Goal: Task Accomplishment & Management: Use online tool/utility

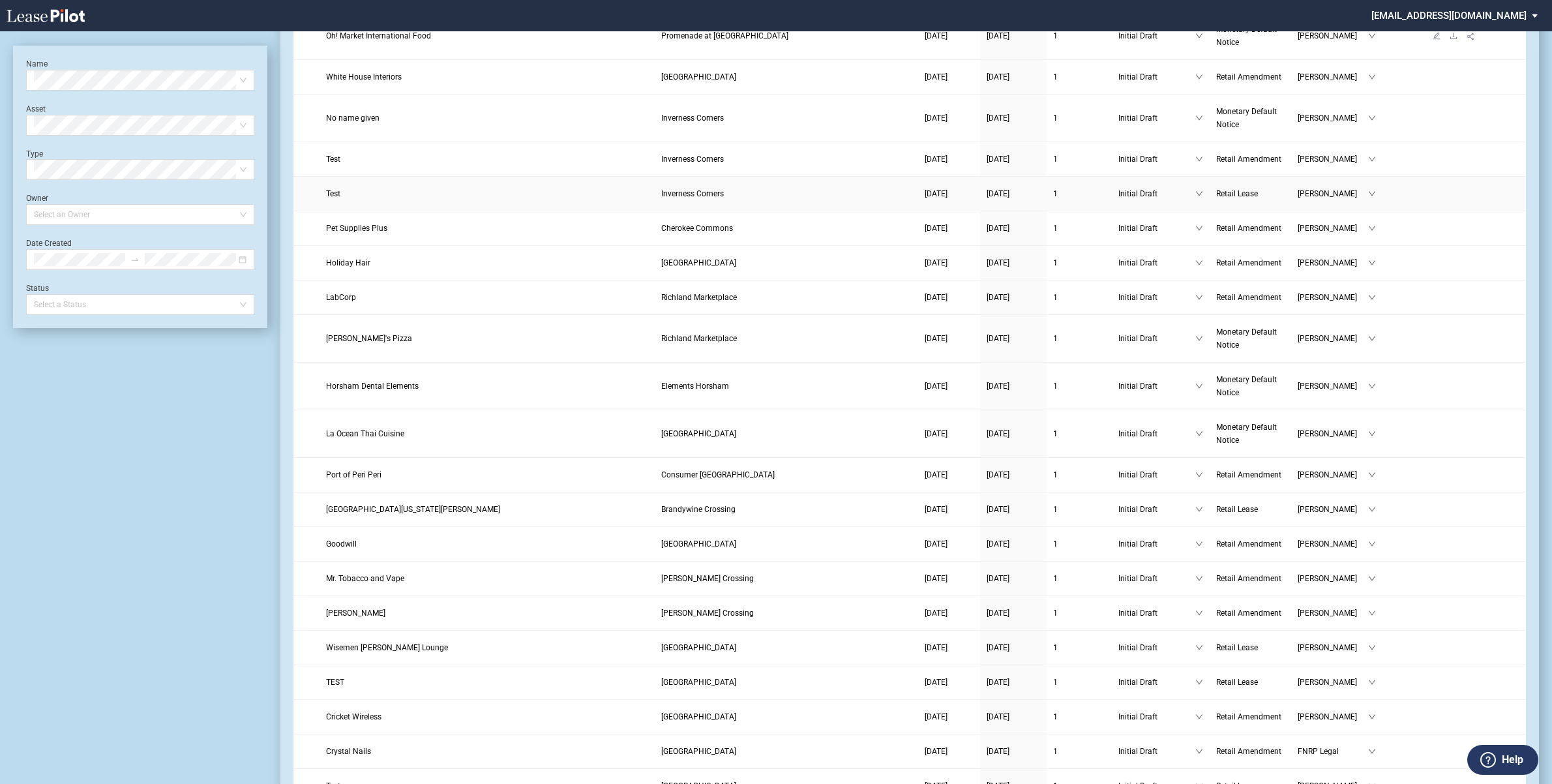
scroll to position [570, 0]
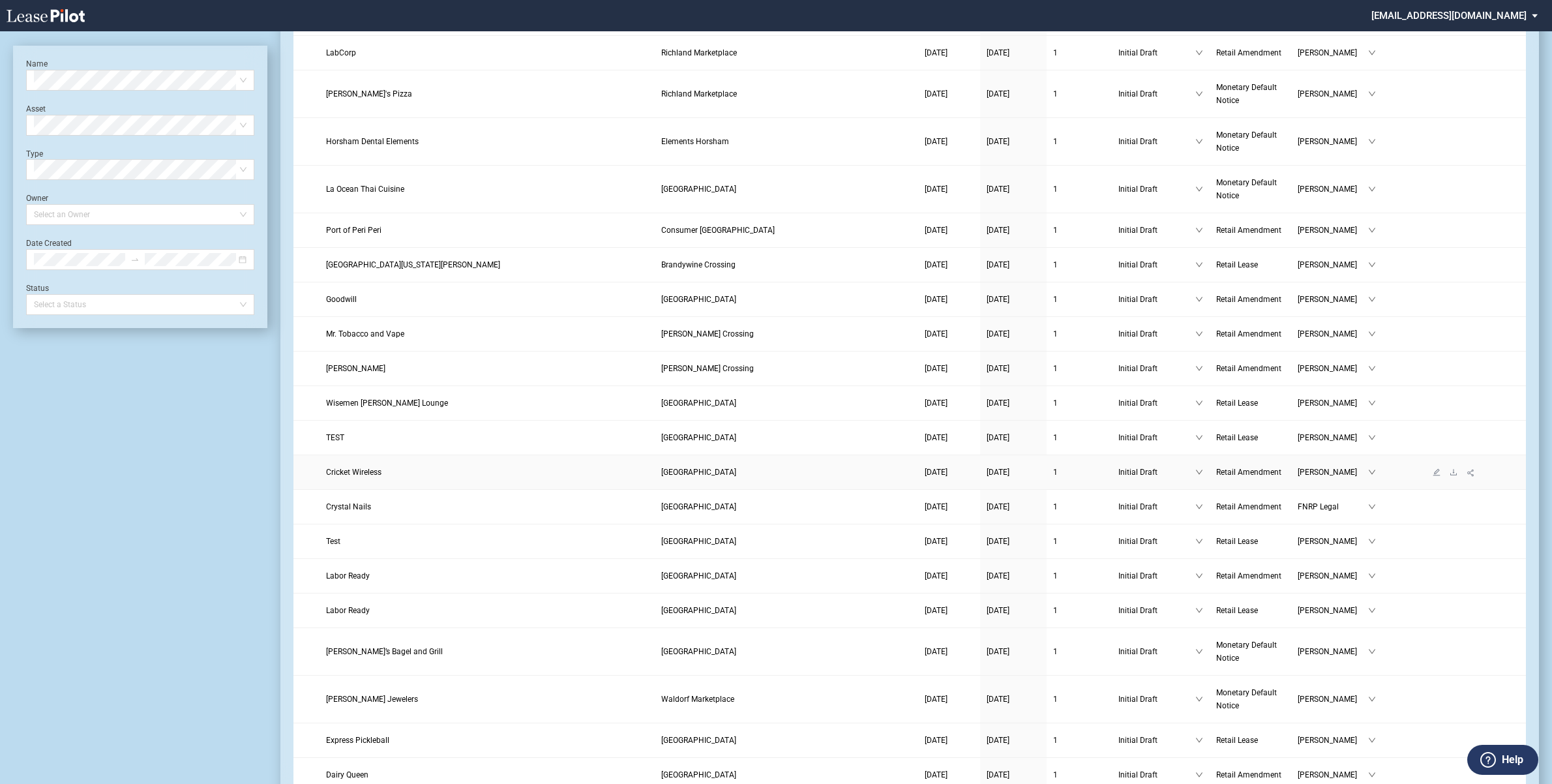
click at [353, 479] on link "Cricket Wireless" at bounding box center [487, 472] width 322 height 13
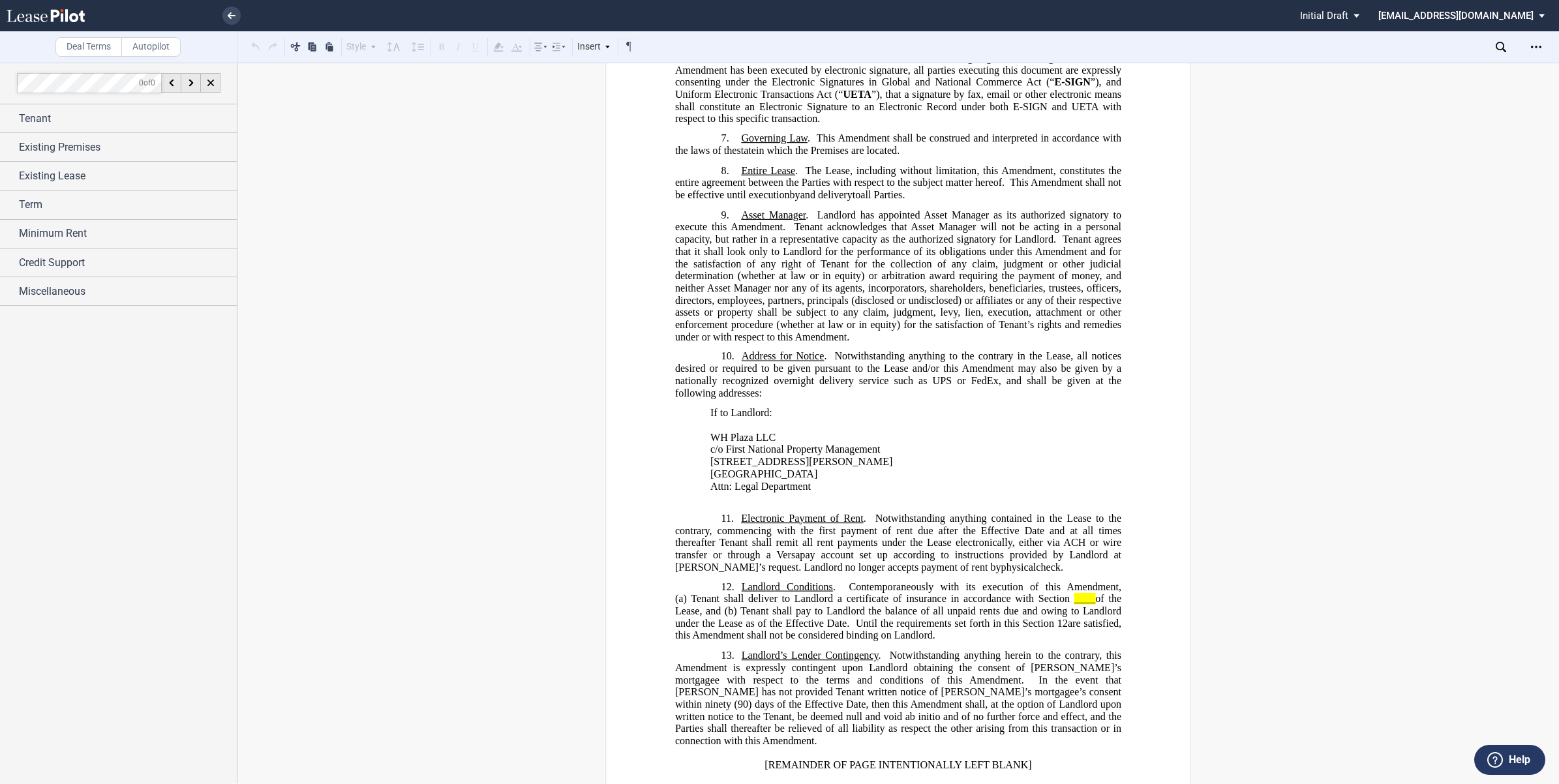
scroll to position [1059, 0]
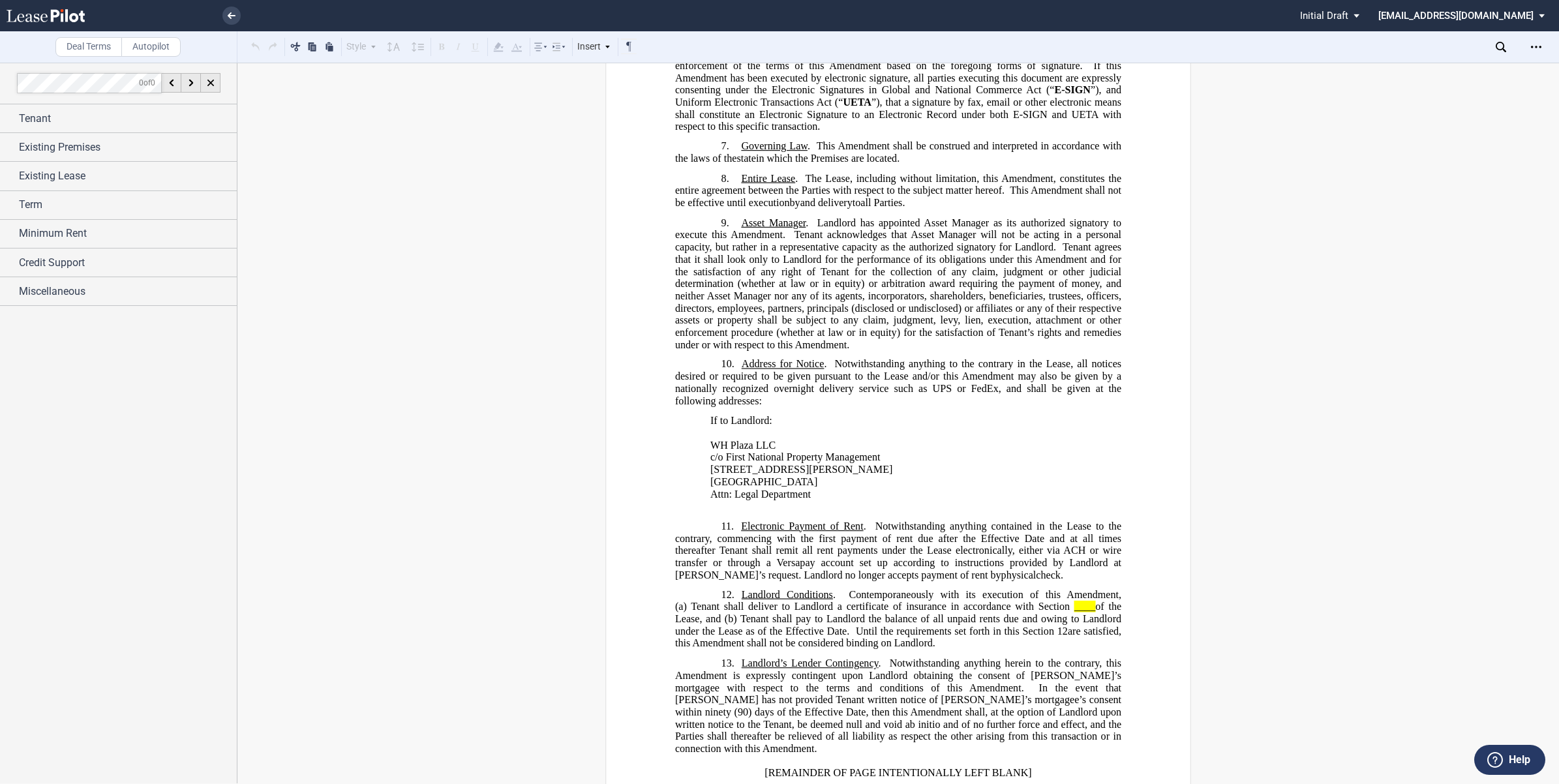
click at [746, 358] on span "Notwithstanding anything to the contrary in the Lease, all notices desired or r…" at bounding box center [899, 382] width 449 height 49
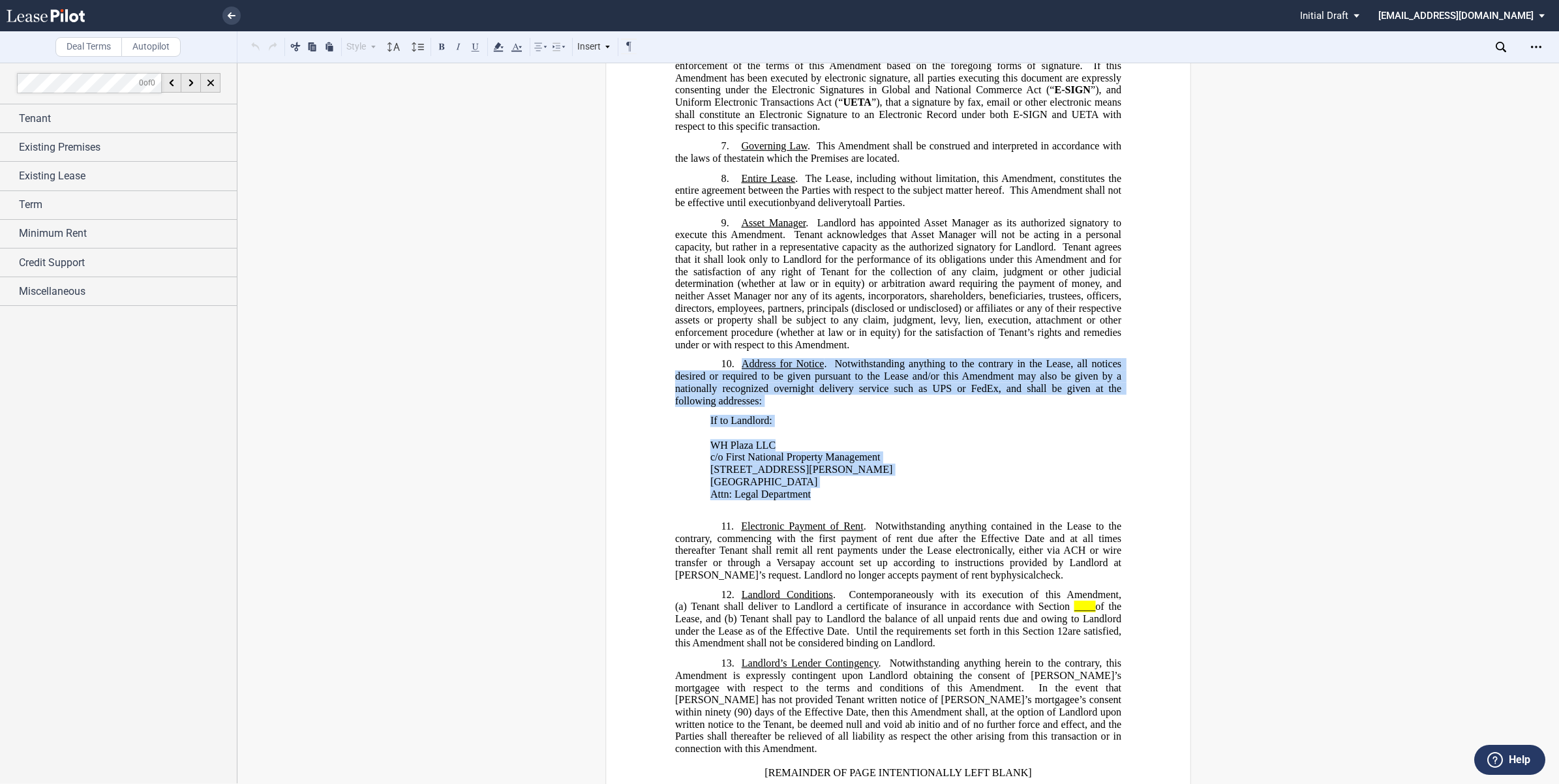
drag, startPoint x: 738, startPoint y: 340, endPoint x: 809, endPoint y: 464, distance: 142.9
click at [809, 464] on div "﻿ ﻿ ﻿ ﻿ AMENDMENT TO LEASE ﻿ This ﻿ ﻿ ﻿ ﻿ AMENDMENT TO LEASE (this “ Amendment …" at bounding box center [897, 137] width 446 height 2091
drag, startPoint x: 809, startPoint y: 464, endPoint x: 740, endPoint y: 439, distance: 73.4
copy div "Address for Notice . Notwithstanding anything to the contrary in the Lease, all…"
